Goal: Transaction & Acquisition: Purchase product/service

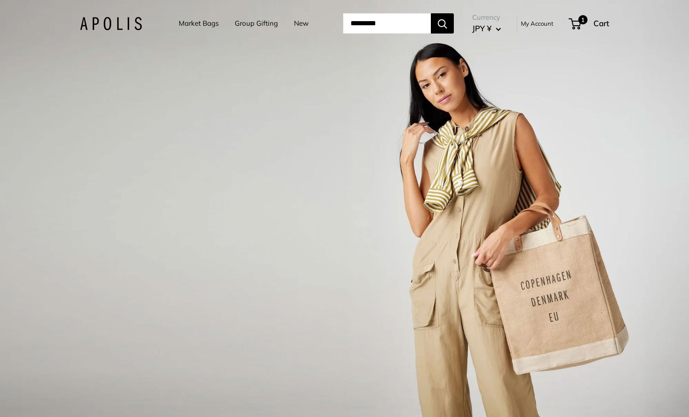
click at [200, 23] on link "Market Bags" at bounding box center [199, 23] width 40 height 13
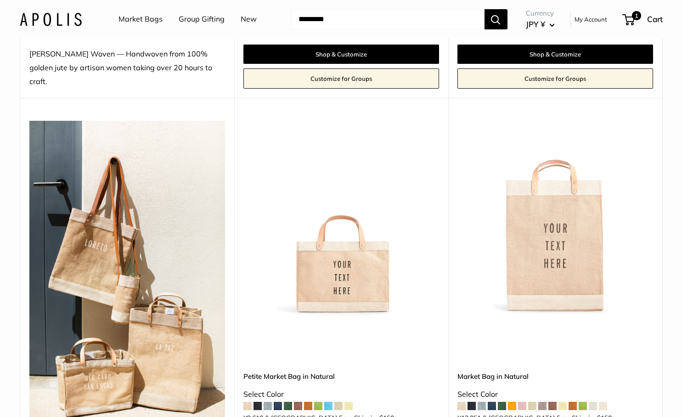
scroll to position [483, 0]
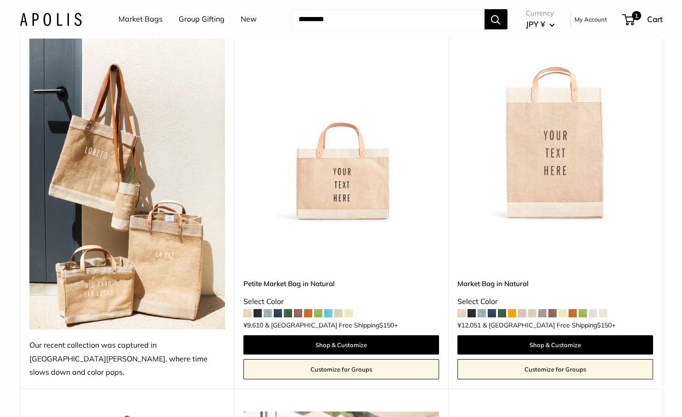
click at [0, 0] on img at bounding box center [0, 0] width 0 height 0
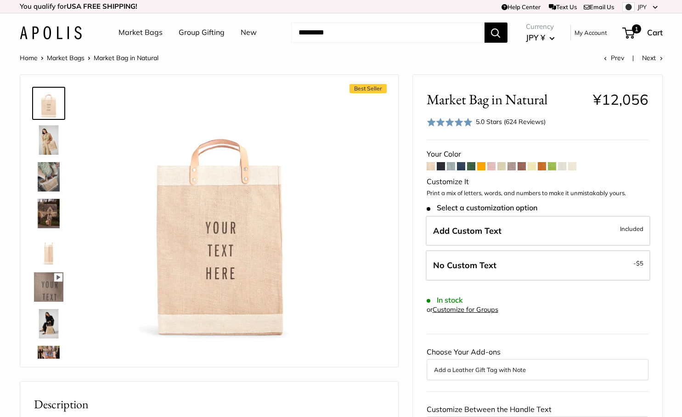
click at [380, 62] on div "Home Market Bags Market Bag in Natural Prev Next" at bounding box center [341, 58] width 643 height 12
